Goal: Check status: Check status

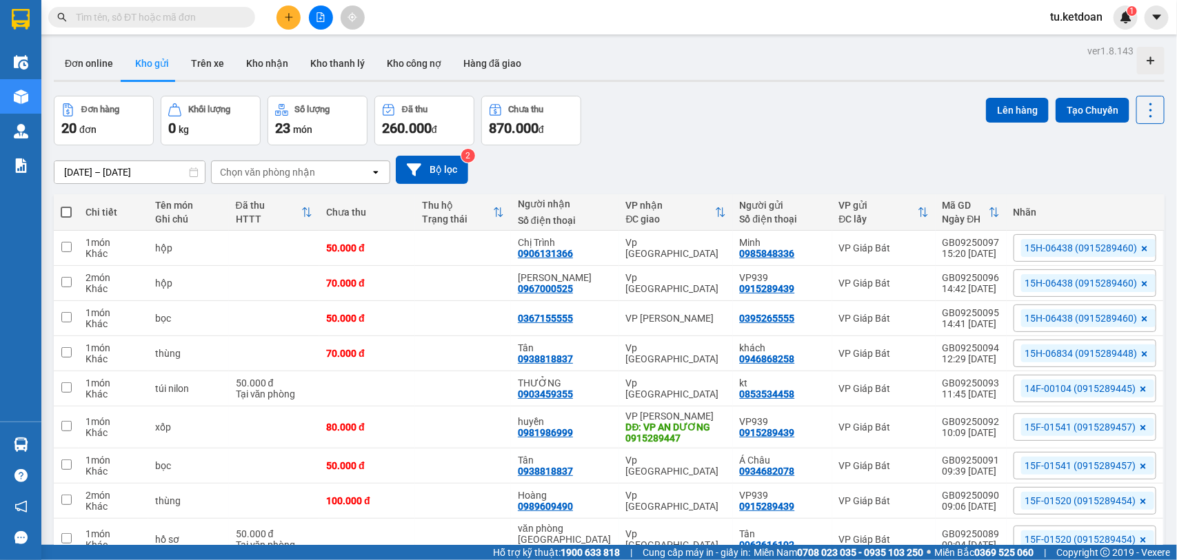
click at [153, 172] on input "[DATE] – [DATE]" at bounding box center [129, 172] width 150 height 22
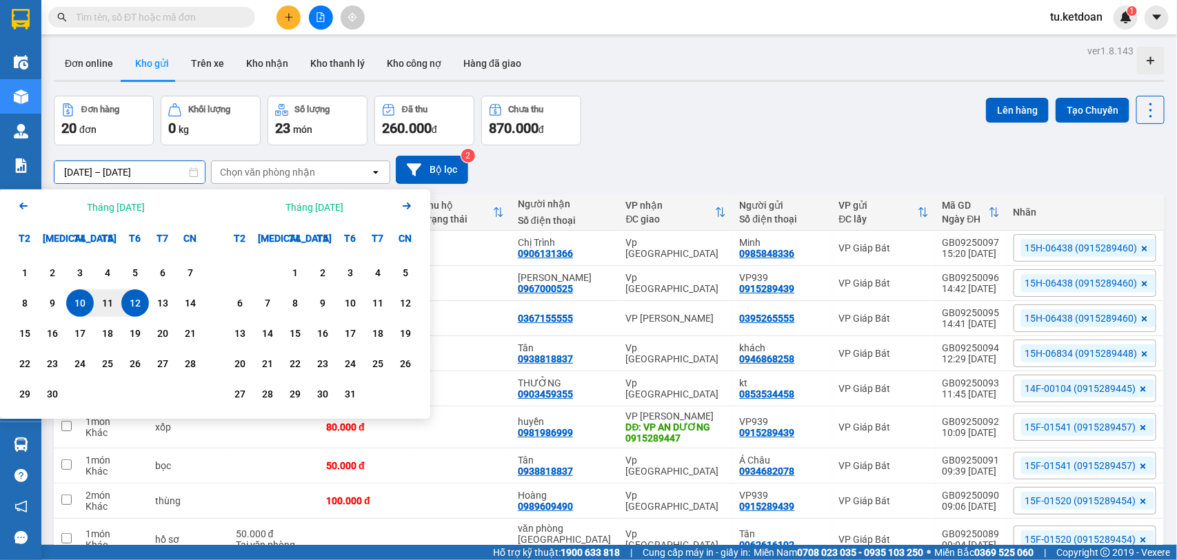
click at [142, 305] on div "12" at bounding box center [134, 303] width 19 height 17
click at [136, 307] on div "12" at bounding box center [134, 303] width 19 height 17
type input "[DATE] – [DATE]"
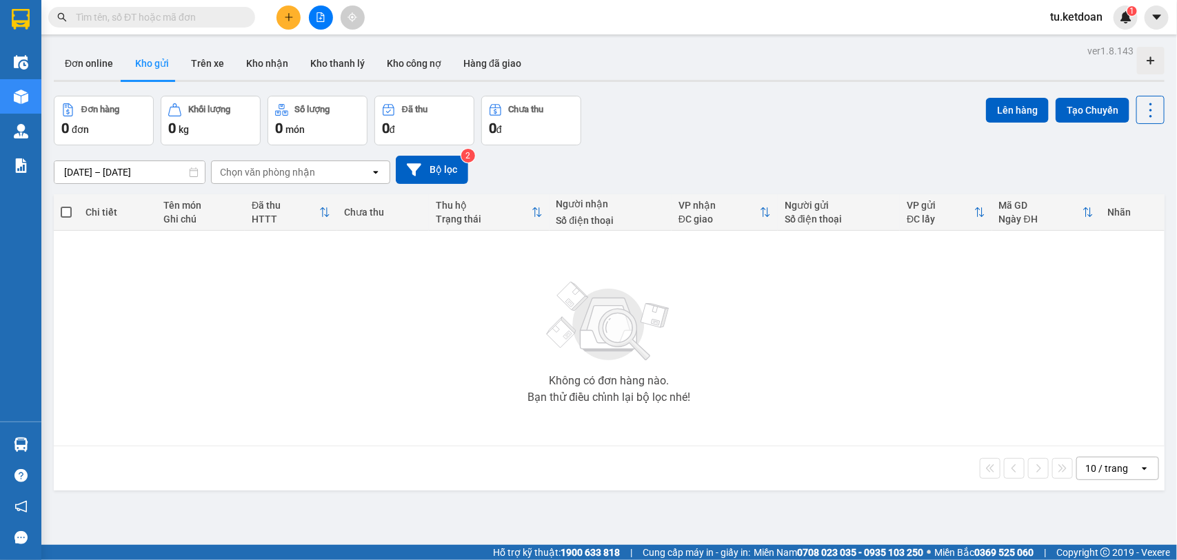
click at [642, 130] on div "Đơn hàng 0 đơn Khối lượng 0 kg Số lượng 0 món Đã thu 0 đ Chưa thu 0 đ Lên hàng …" at bounding box center [609, 121] width 1110 height 50
